Goal: Check status: Check status

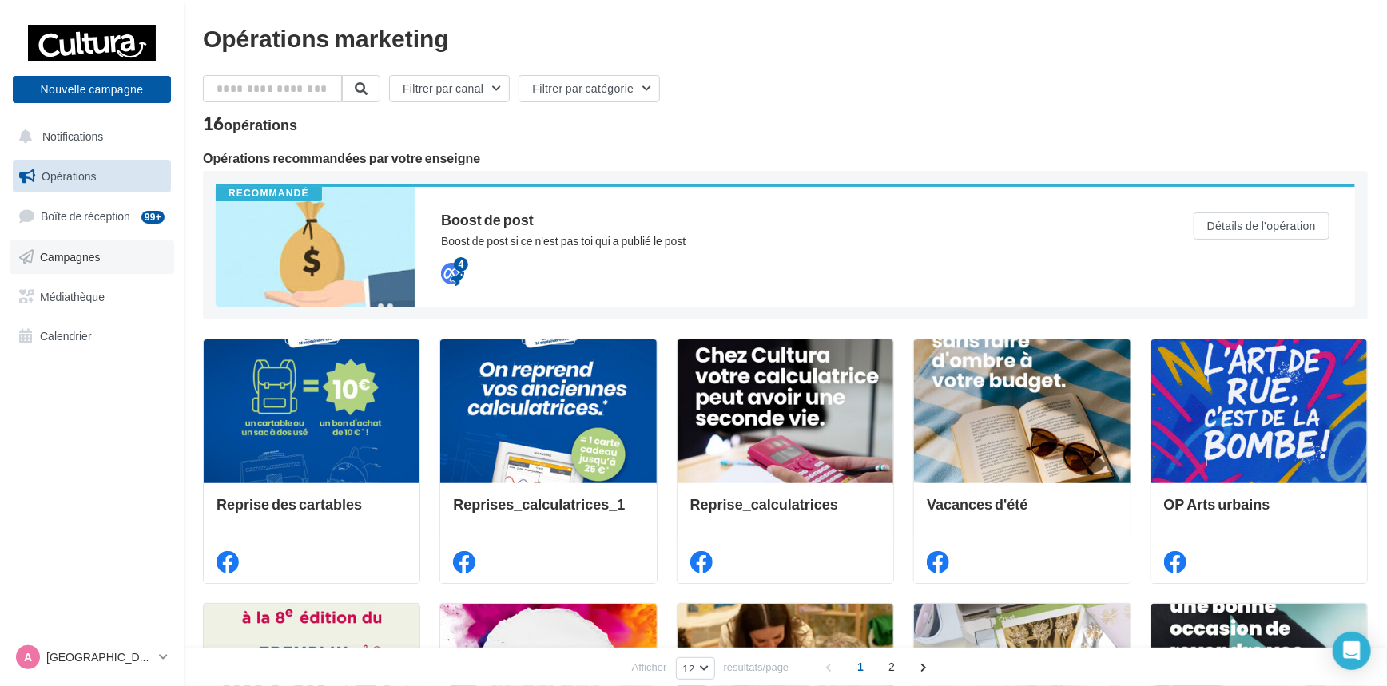
click at [85, 254] on span "Campagnes" at bounding box center [70, 257] width 61 height 14
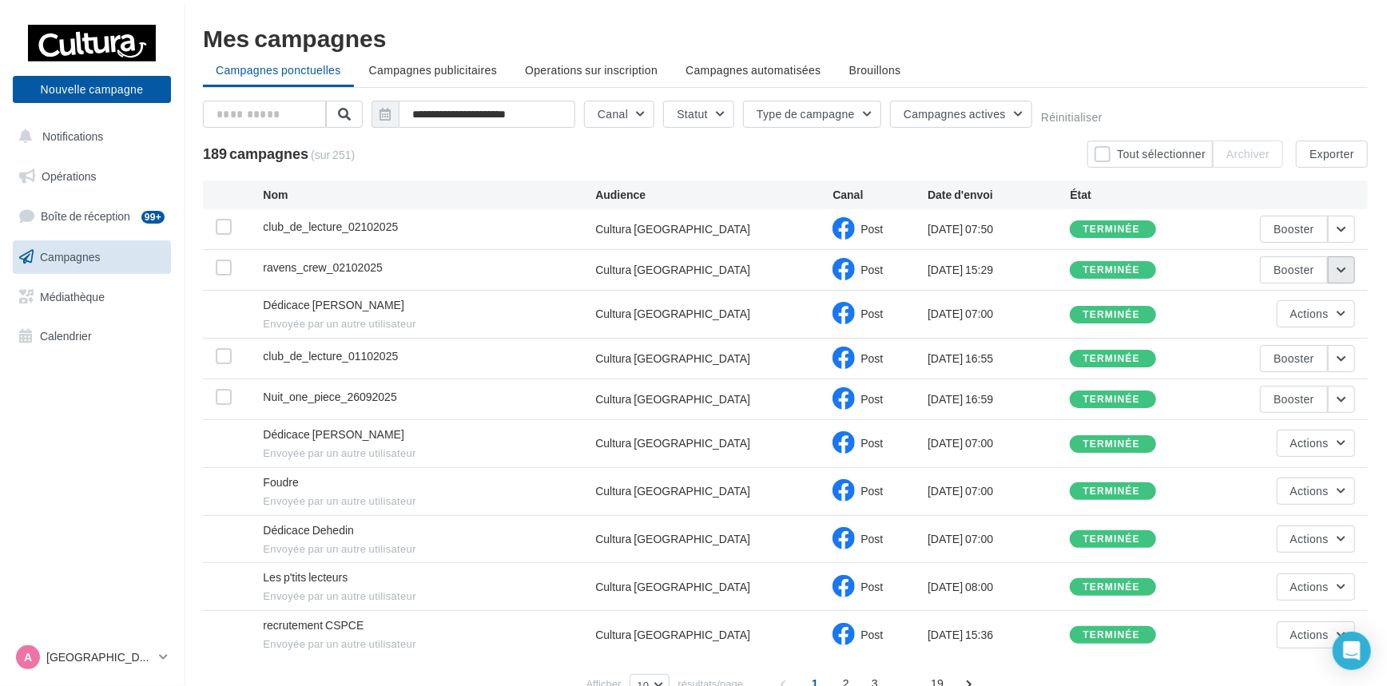
click at [1343, 275] on button "button" at bounding box center [1341, 270] width 27 height 27
click at [1317, 302] on button "Voir les résultats" at bounding box center [1276, 308] width 160 height 42
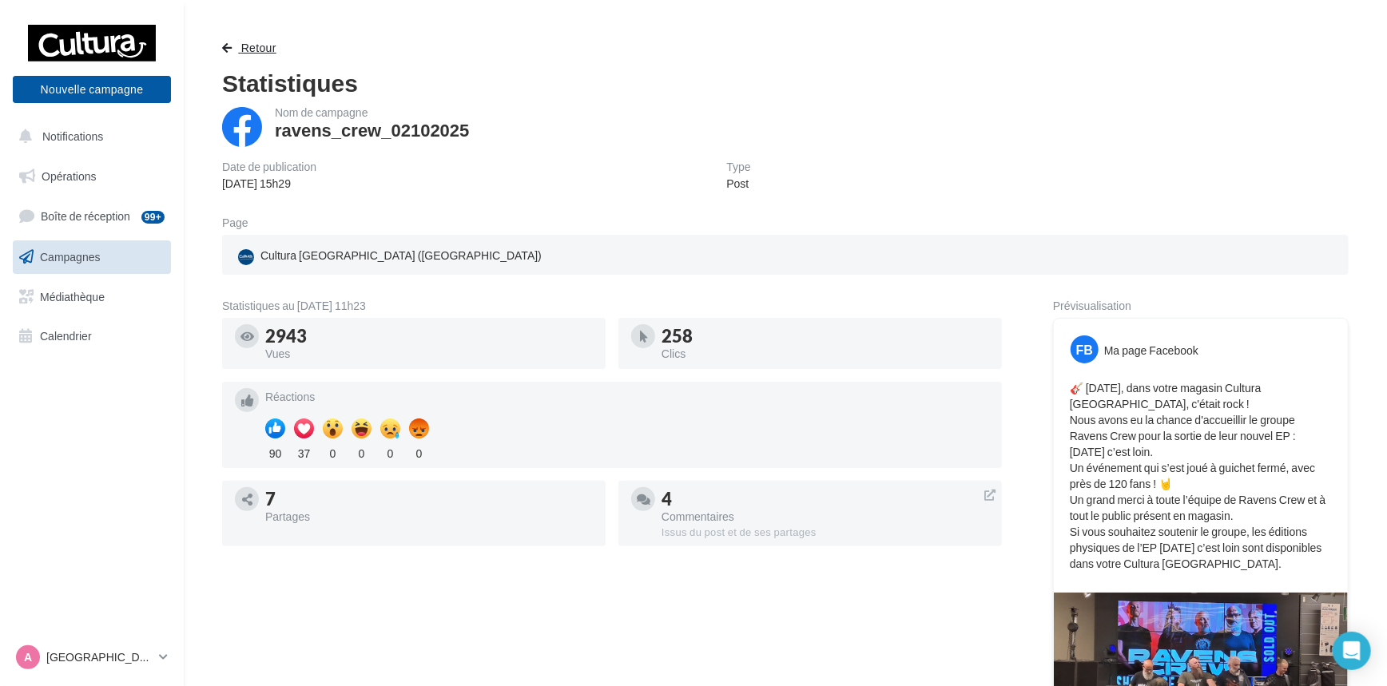
click at [253, 49] on span "Retour" at bounding box center [258, 48] width 35 height 14
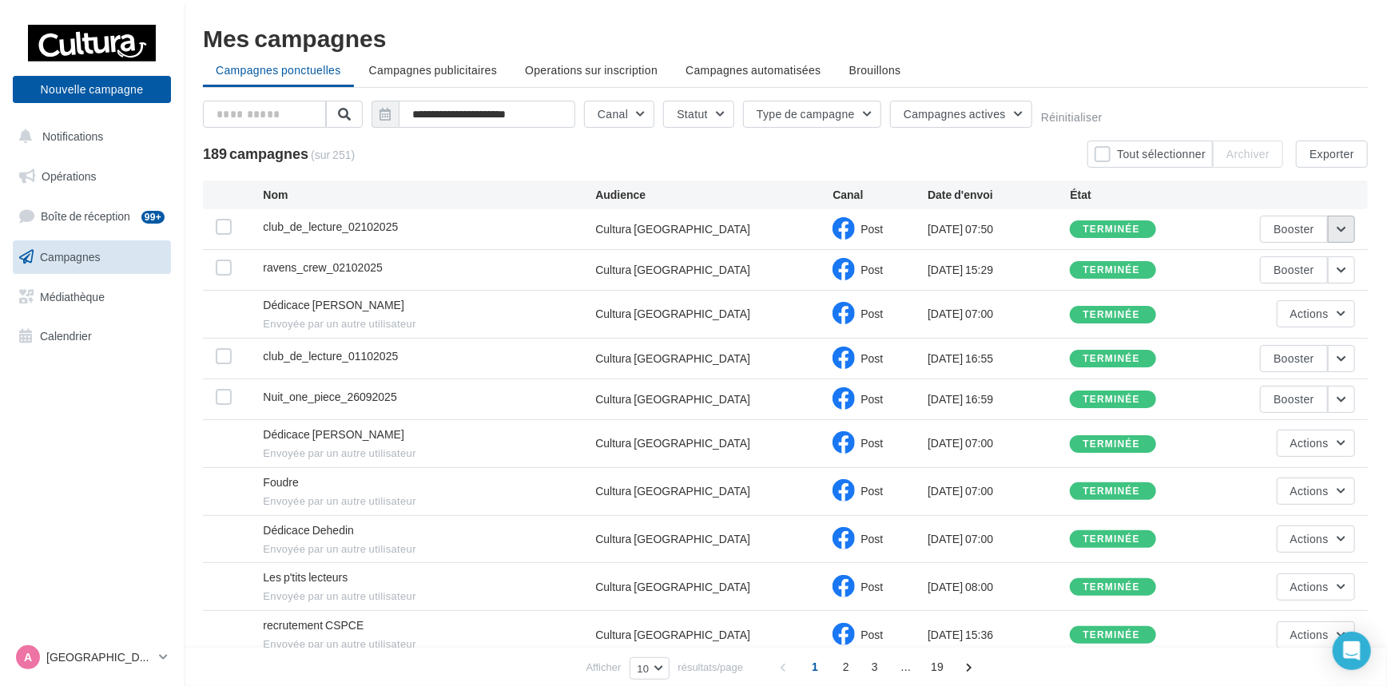
click at [1340, 230] on button "button" at bounding box center [1341, 229] width 27 height 27
click at [1291, 269] on button "Voir les résultats" at bounding box center [1276, 267] width 160 height 42
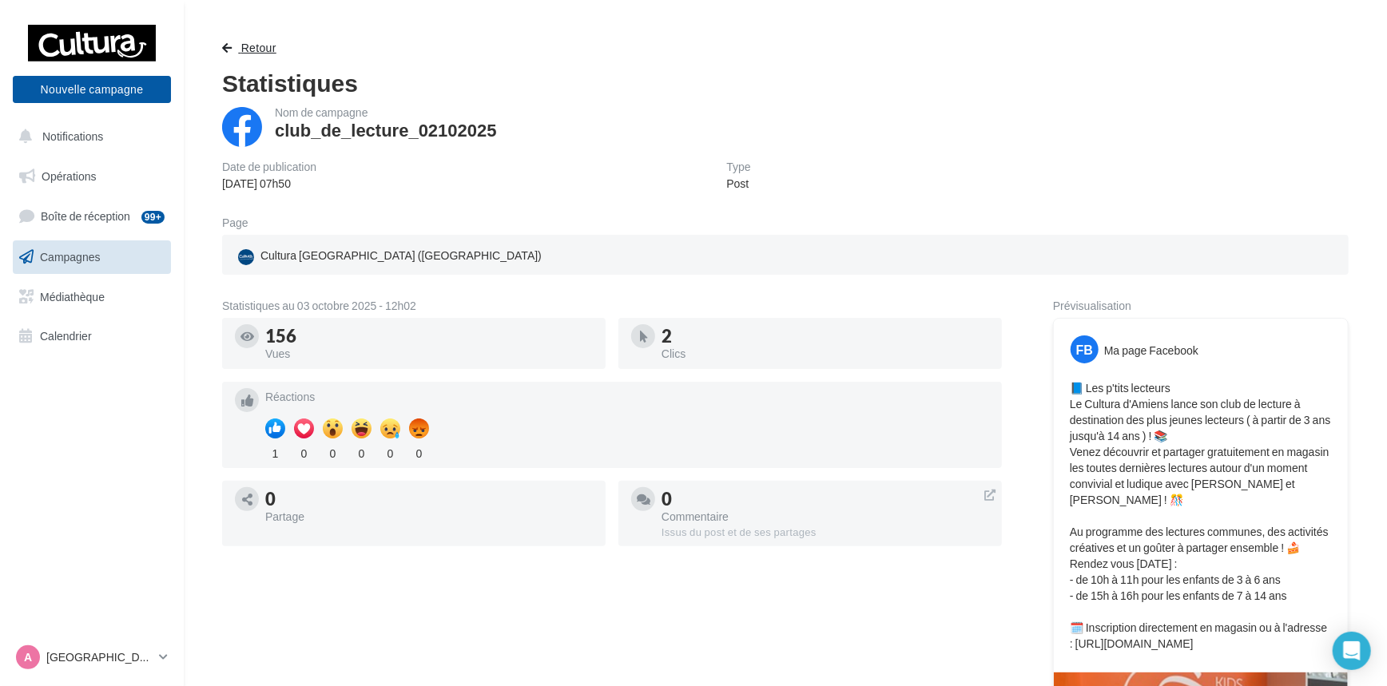
click at [253, 42] on span "Retour" at bounding box center [258, 48] width 35 height 14
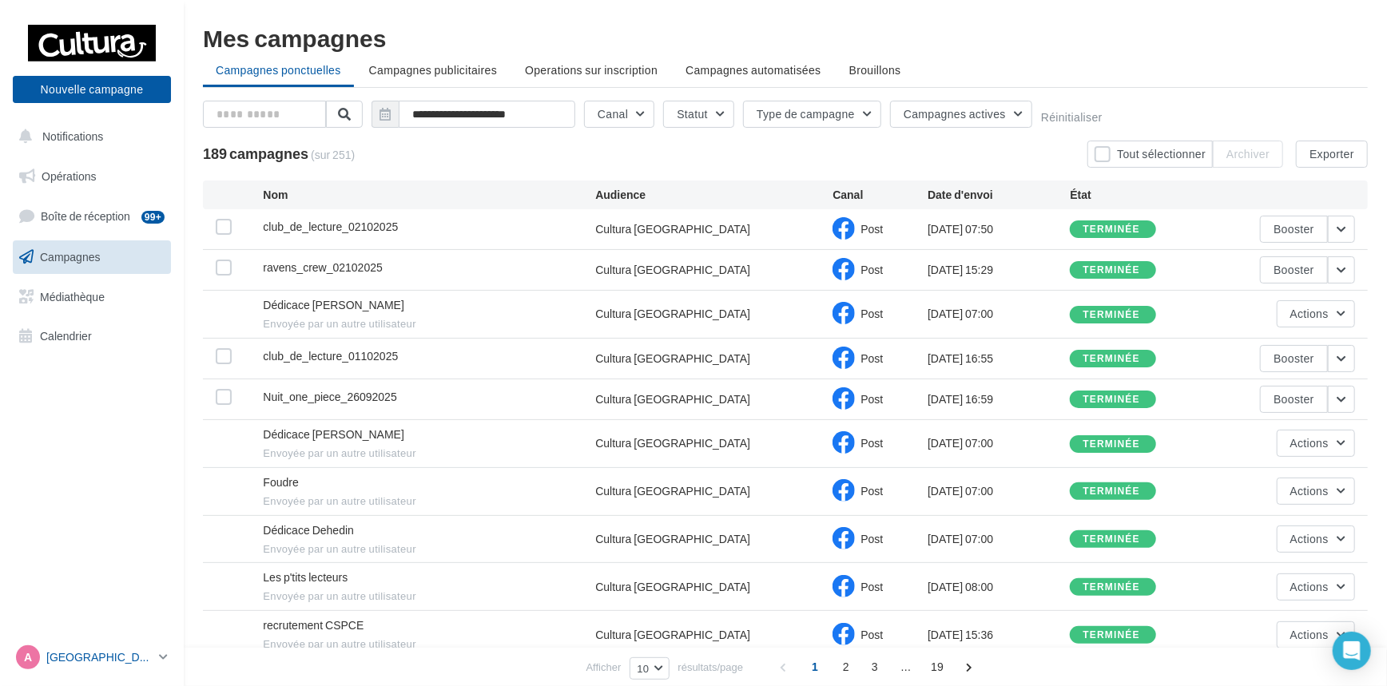
click at [165, 662] on icon at bounding box center [163, 657] width 9 height 14
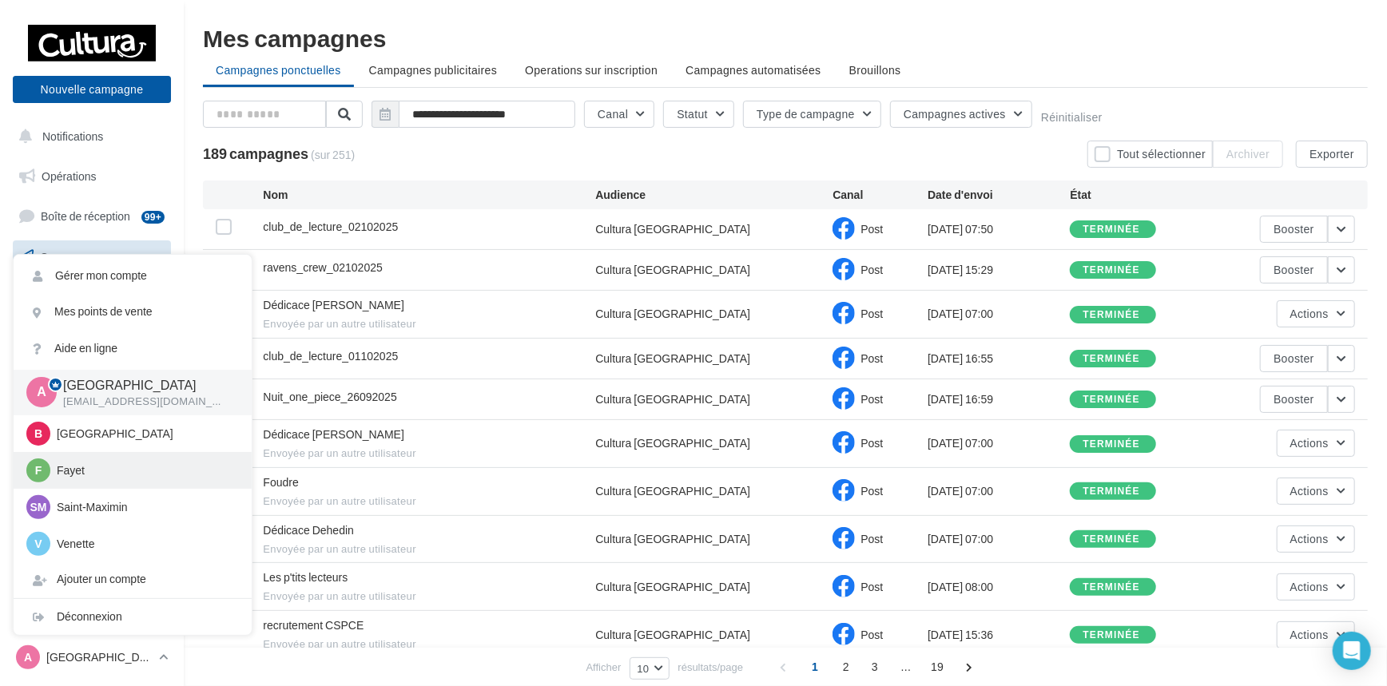
click at [125, 475] on p "Fayet" at bounding box center [145, 471] width 176 height 16
